Goal: Task Accomplishment & Management: Use online tool/utility

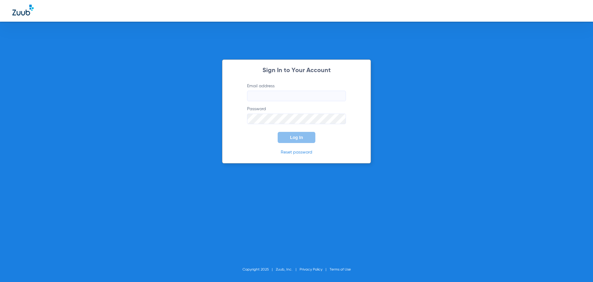
type input "[EMAIL_ADDRESS][DOMAIN_NAME]"
click at [298, 136] on span "Log In" at bounding box center [296, 137] width 13 height 5
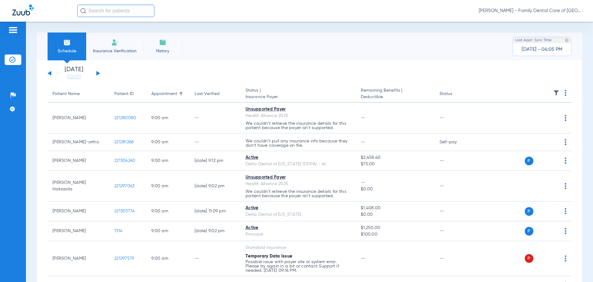
click at [114, 49] on span "Insurance Verification" at bounding box center [115, 51] width 48 height 6
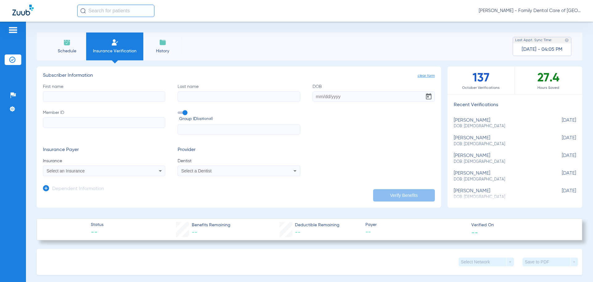
click at [72, 94] on input "First name" at bounding box center [104, 96] width 122 height 11
type input "daniel"
type input "ray"
click at [110, 125] on input "Member ID" at bounding box center [104, 122] width 122 height 11
paste input "958068527"
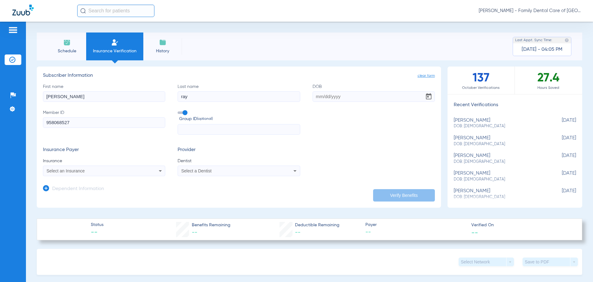
type input "958068527"
click at [330, 95] on input "DOB" at bounding box center [374, 96] width 122 height 11
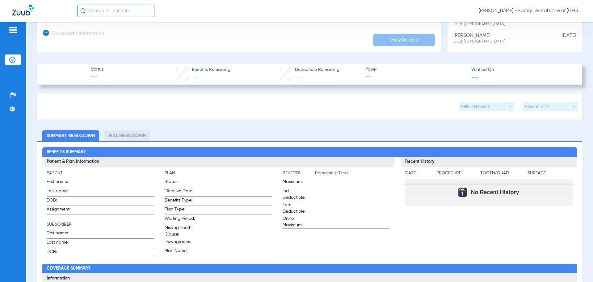
scroll to position [31, 0]
